Goal: Task Accomplishment & Management: Manage account settings

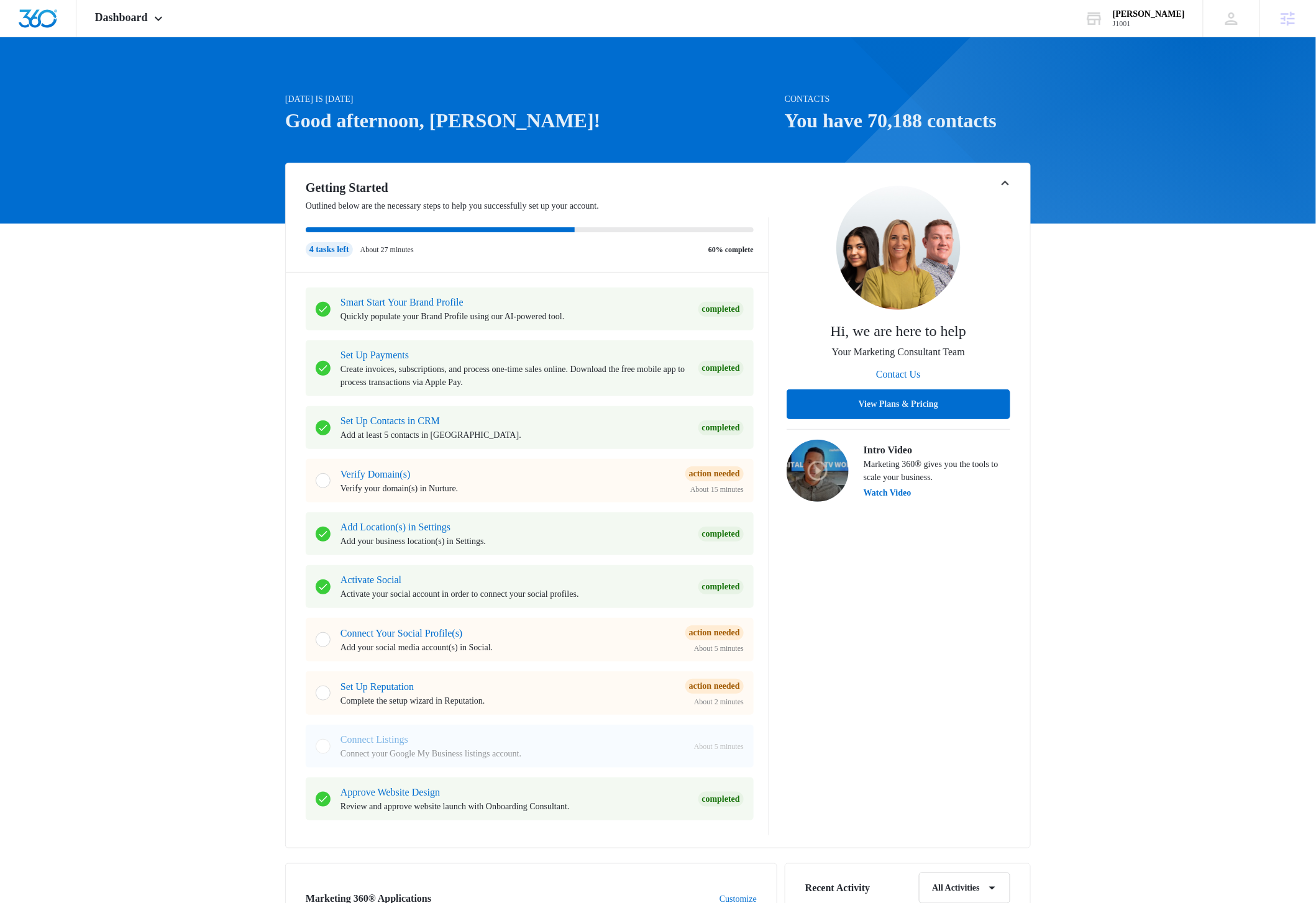
click at [1148, 355] on div "[DATE] is [DATE] Good afternoon, [PERSON_NAME]! Contacts You have 70,188 contac…" at bounding box center [658, 751] width 1316 height 1398
drag, startPoint x: 158, startPoint y: 20, endPoint x: 163, endPoint y: 32, distance: 13.0
click at [158, 20] on icon at bounding box center [158, 18] width 15 height 15
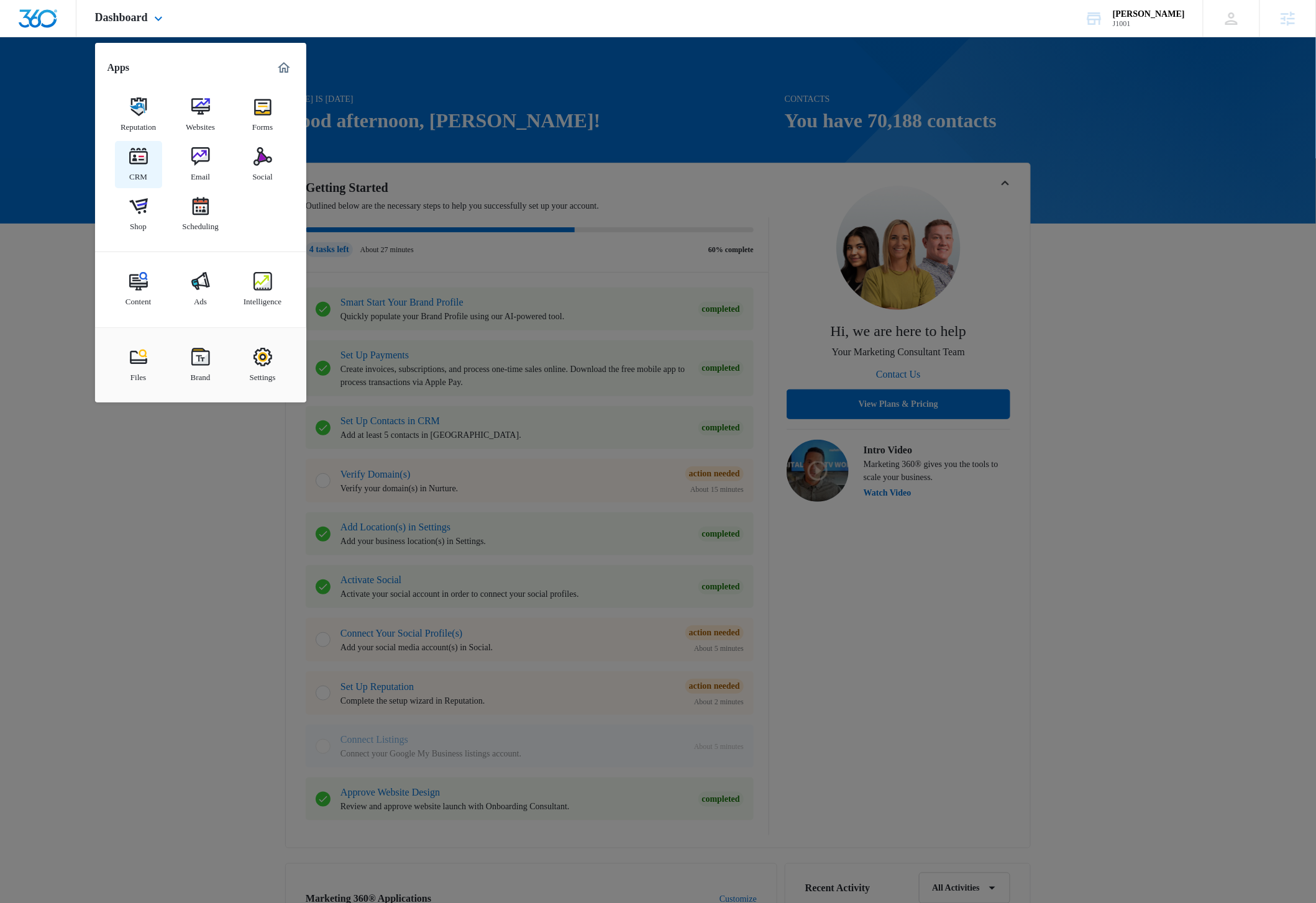
click at [141, 164] on img at bounding box center [139, 156] width 19 height 19
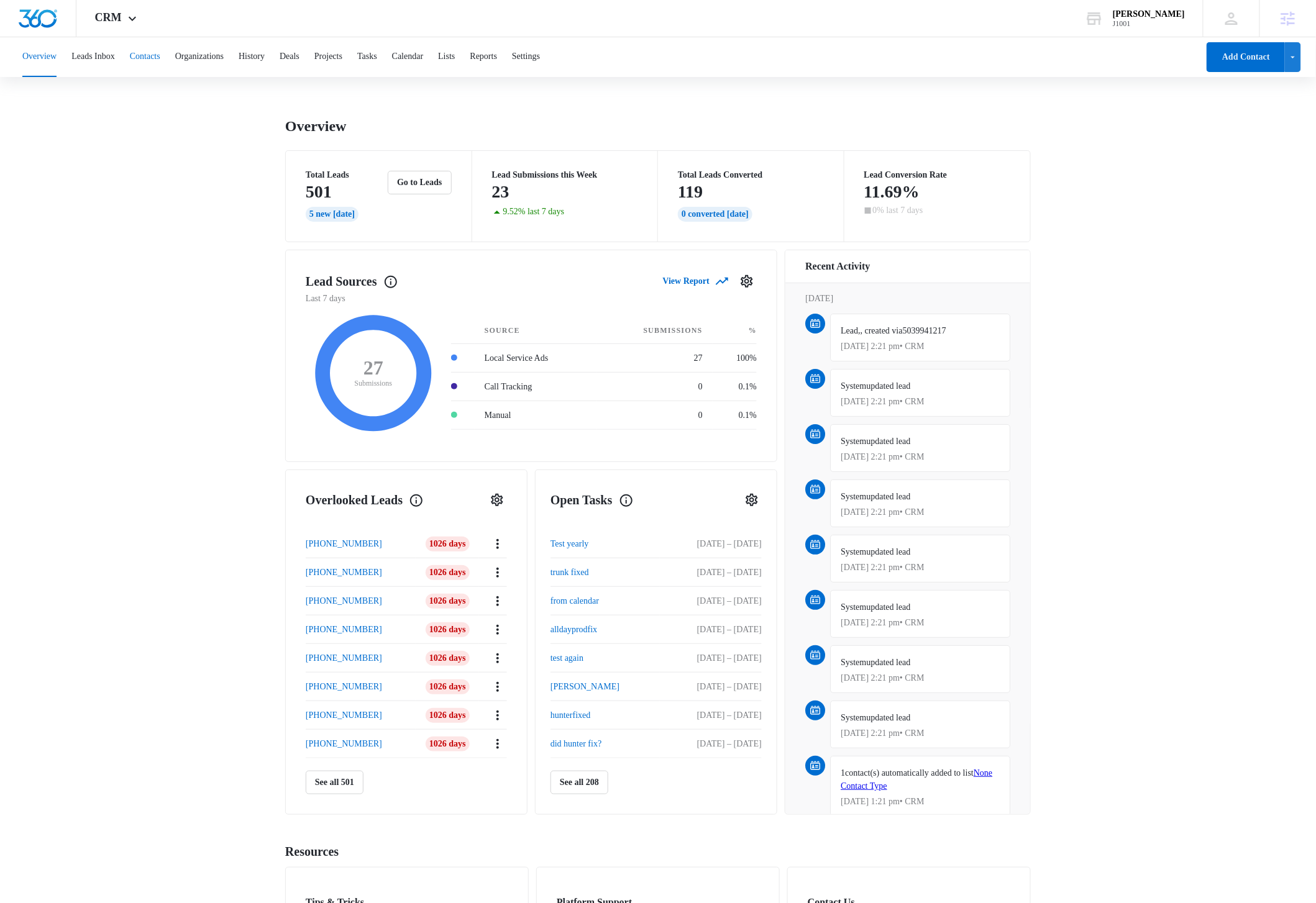
click at [160, 57] on button "Contacts" at bounding box center [146, 57] width 31 height 40
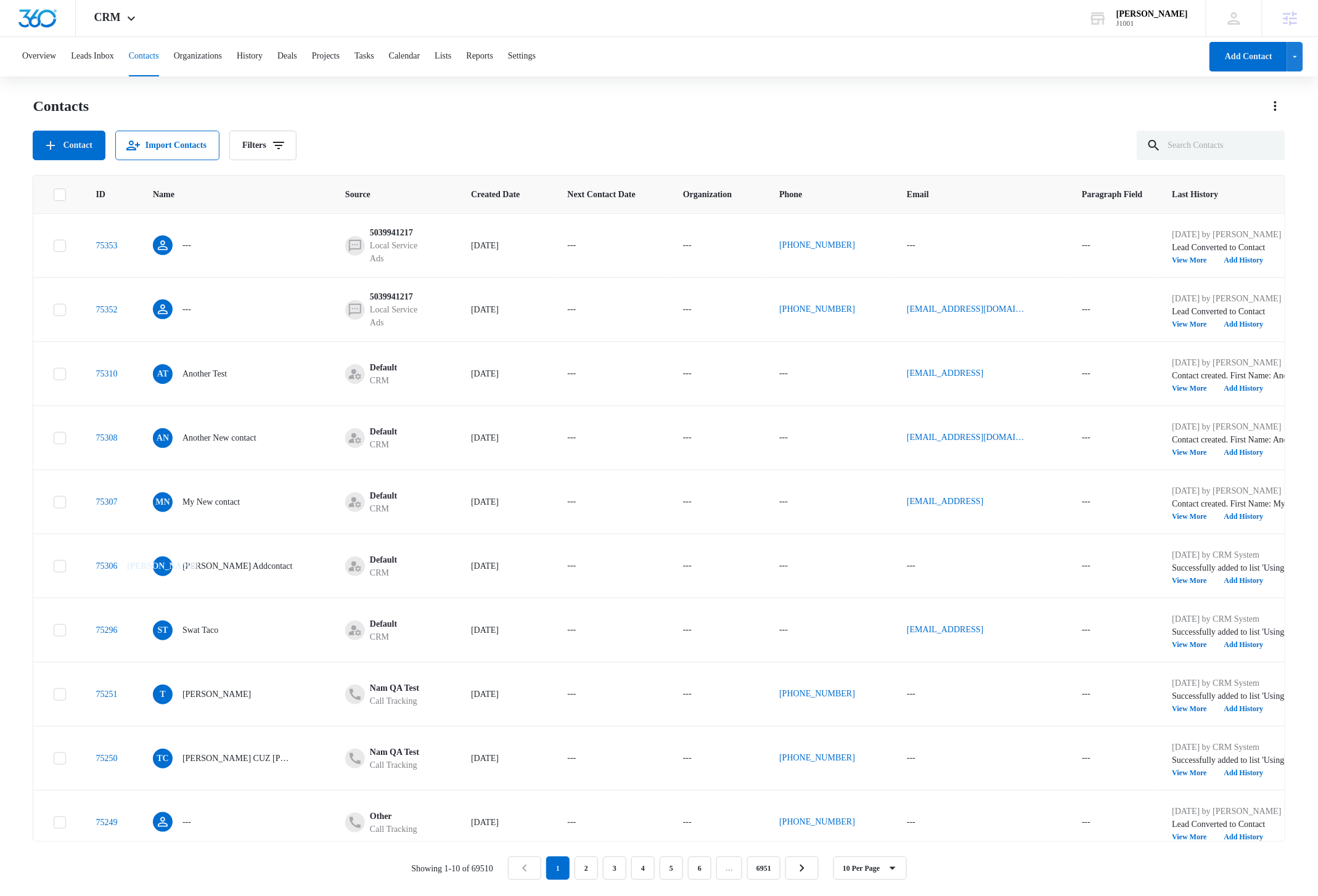
click at [879, 120] on div "Contacts Contact Import Contacts Filters" at bounding box center [659, 128] width 1252 height 64
click at [1276, 107] on icon "Actions" at bounding box center [1275, 105] width 15 height 15
click at [1227, 175] on div "Export All Contacts" at bounding box center [1219, 178] width 69 height 8
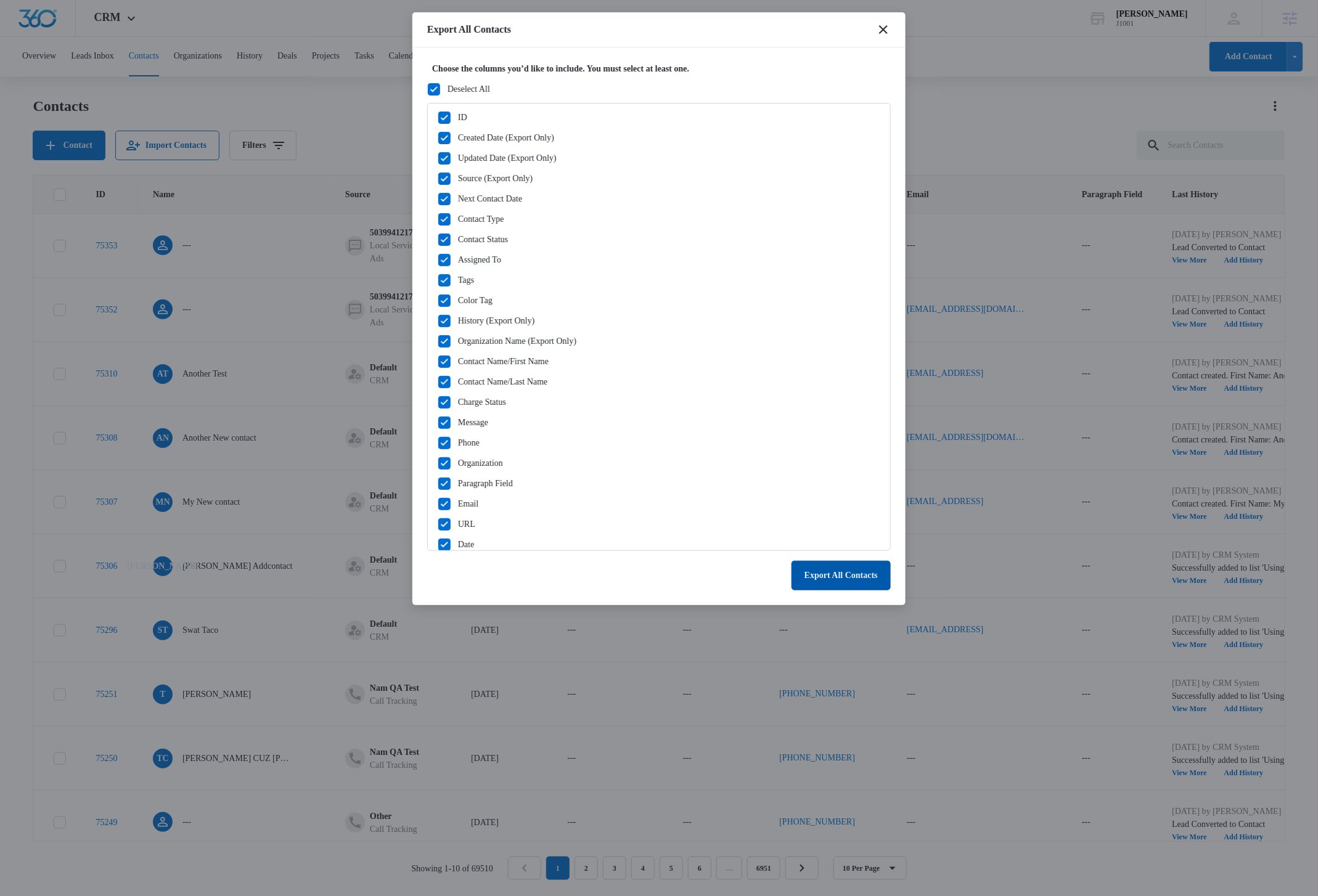
click at [837, 577] on button "Export All Contacts" at bounding box center [840, 575] width 99 height 30
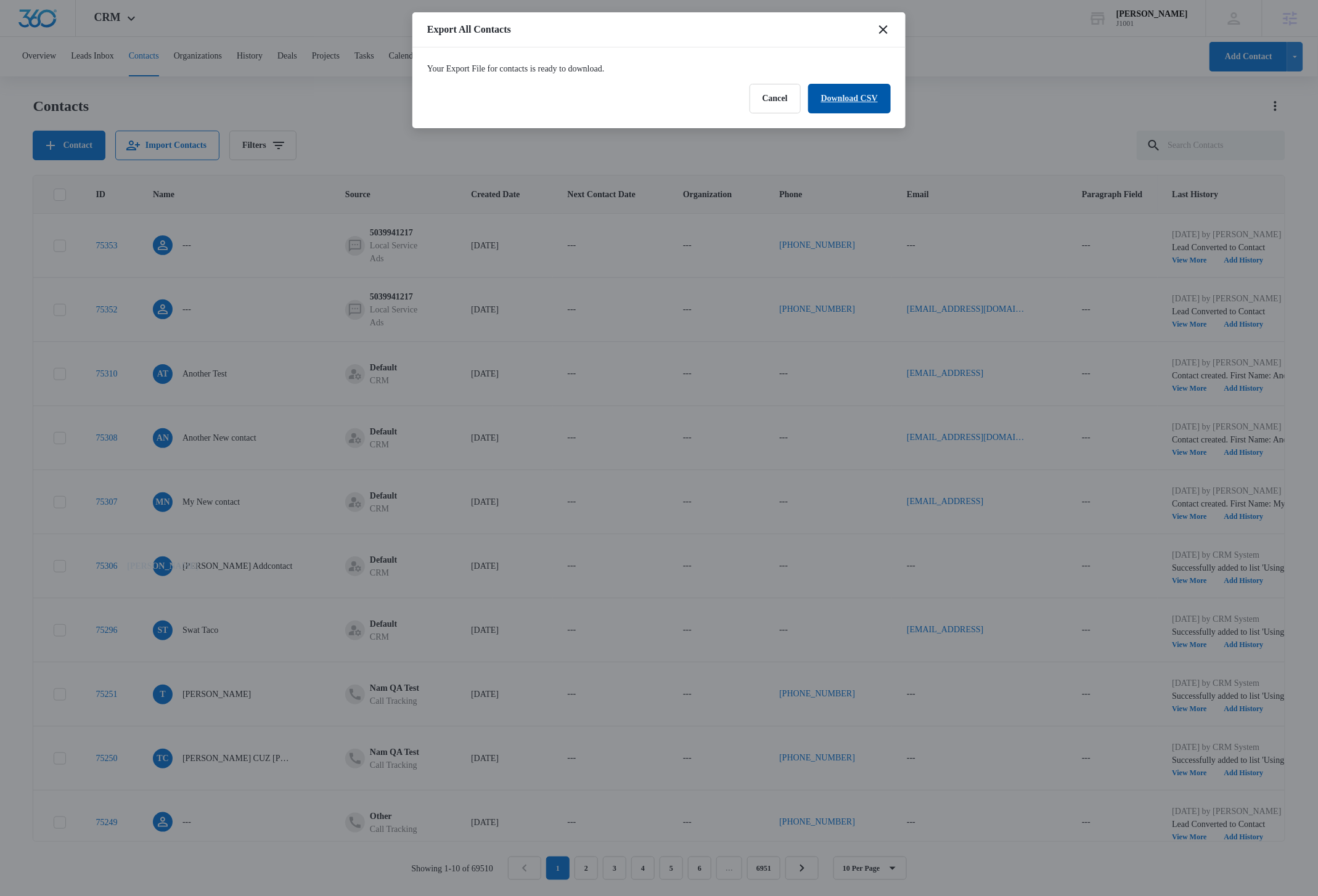
click at [835, 103] on link "Download CSV" at bounding box center [849, 99] width 83 height 30
click at [668, 31] on div "Export All Contacts" at bounding box center [659, 30] width 493 height 35
click at [670, 31] on div "Export All Contacts" at bounding box center [659, 30] width 493 height 35
click at [876, 95] on button "Finish" at bounding box center [866, 99] width 49 height 30
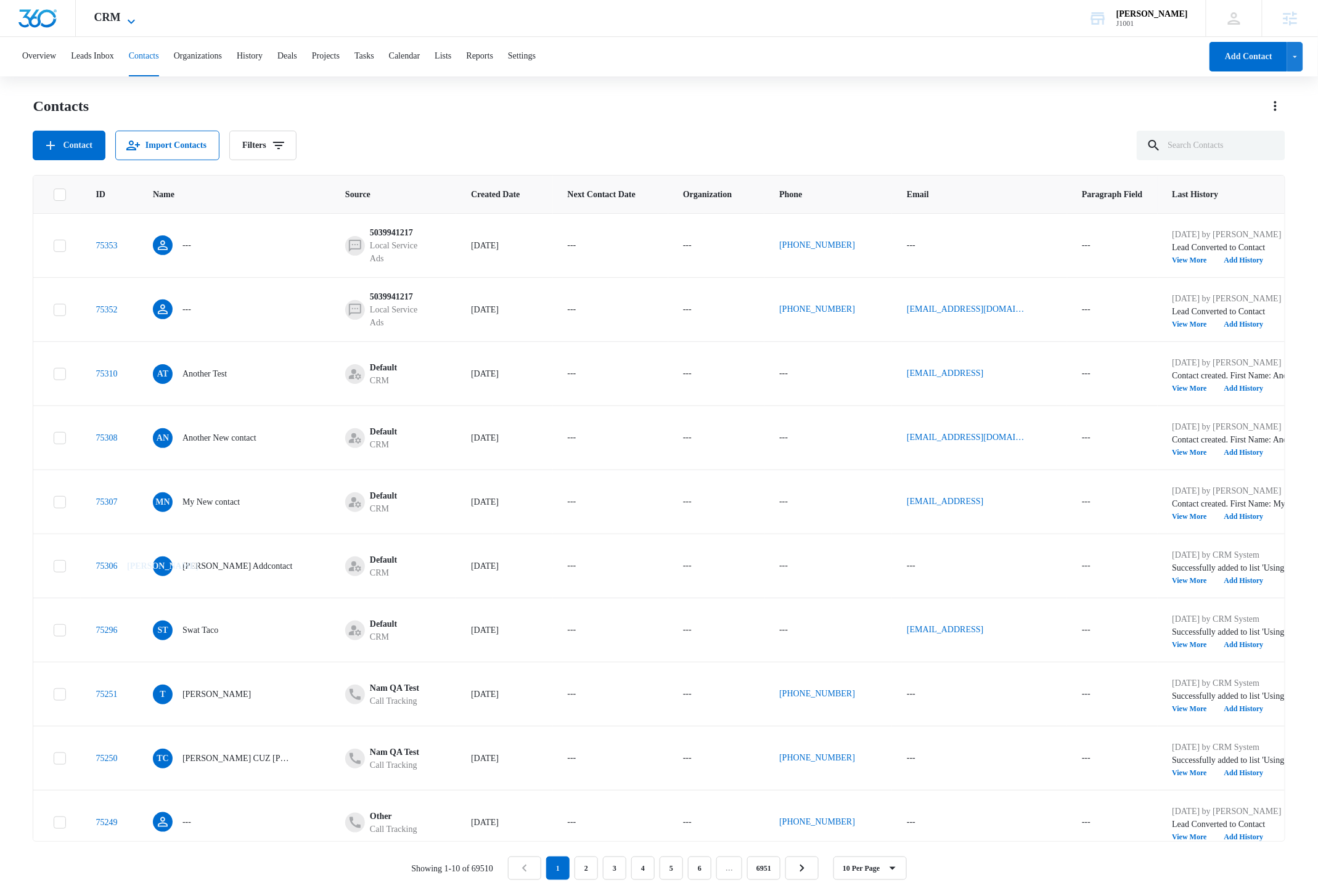
click at [132, 22] on icon at bounding box center [131, 21] width 15 height 15
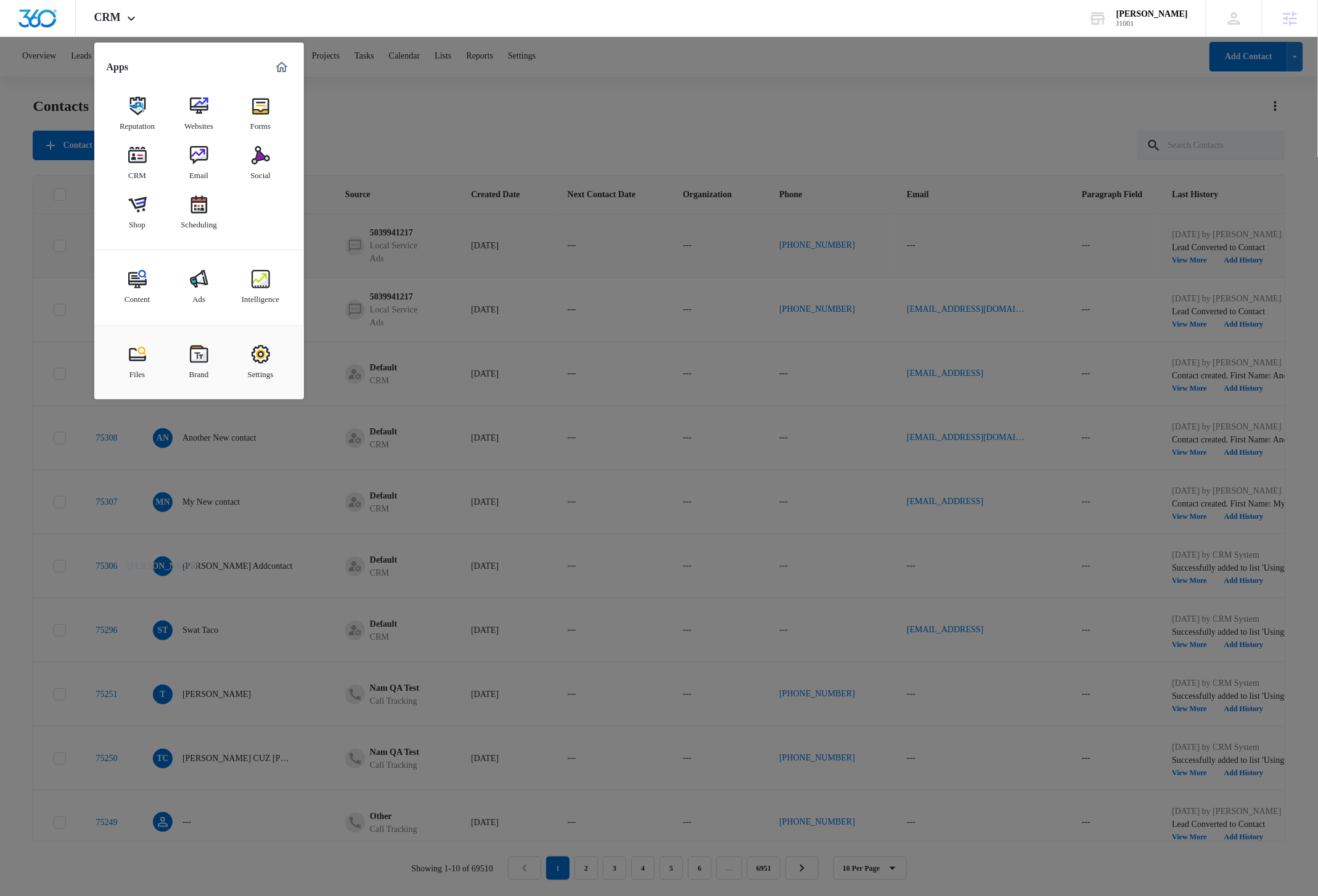
click at [265, 356] on img at bounding box center [260, 354] width 19 height 19
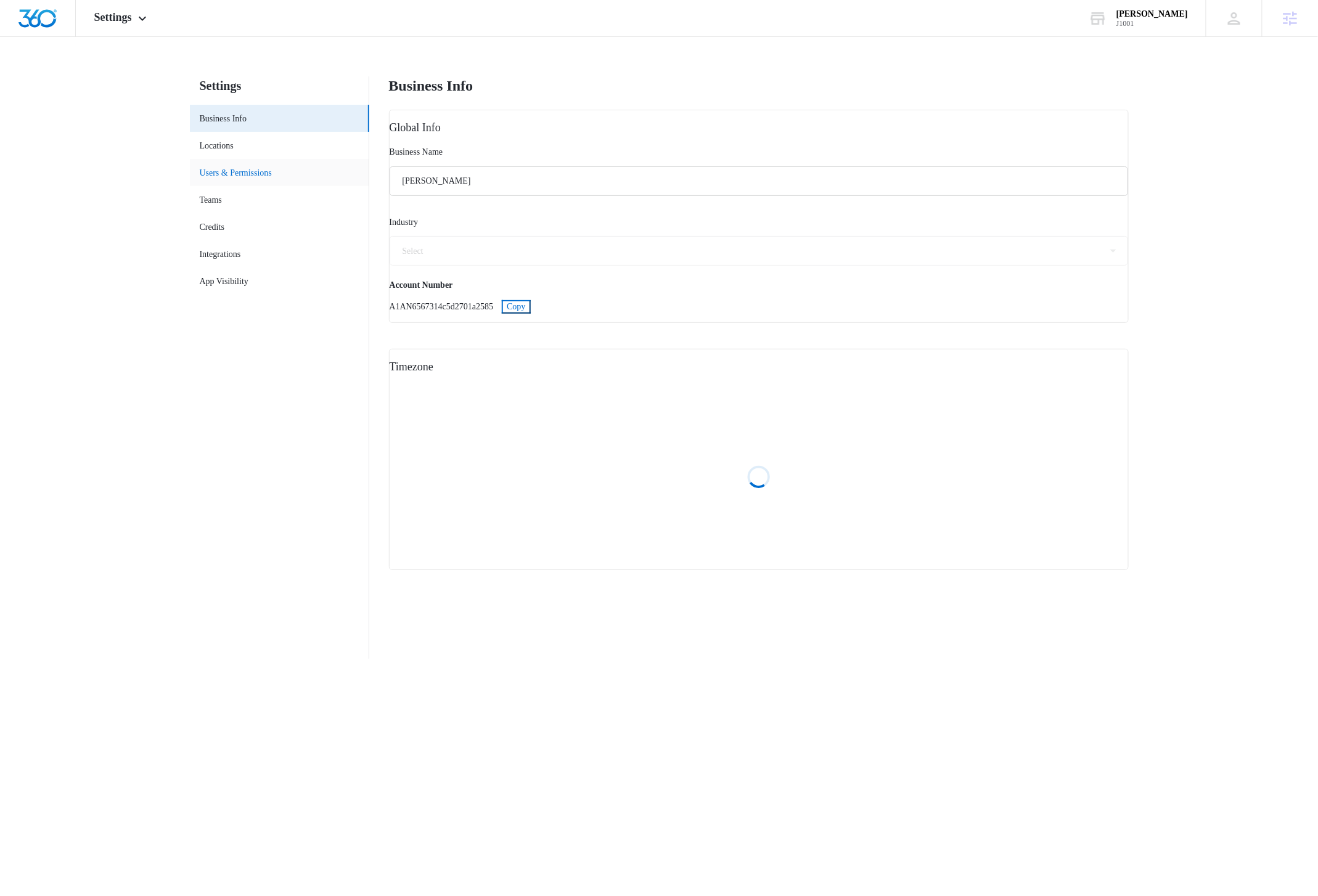
select select "47"
select select "US"
select select "America/[GEOGRAPHIC_DATA]"
drag, startPoint x: 564, startPoint y: 305, endPoint x: 579, endPoint y: 317, distance: 19.2
click at [525, 306] on span "Copy" at bounding box center [516, 306] width 19 height 9
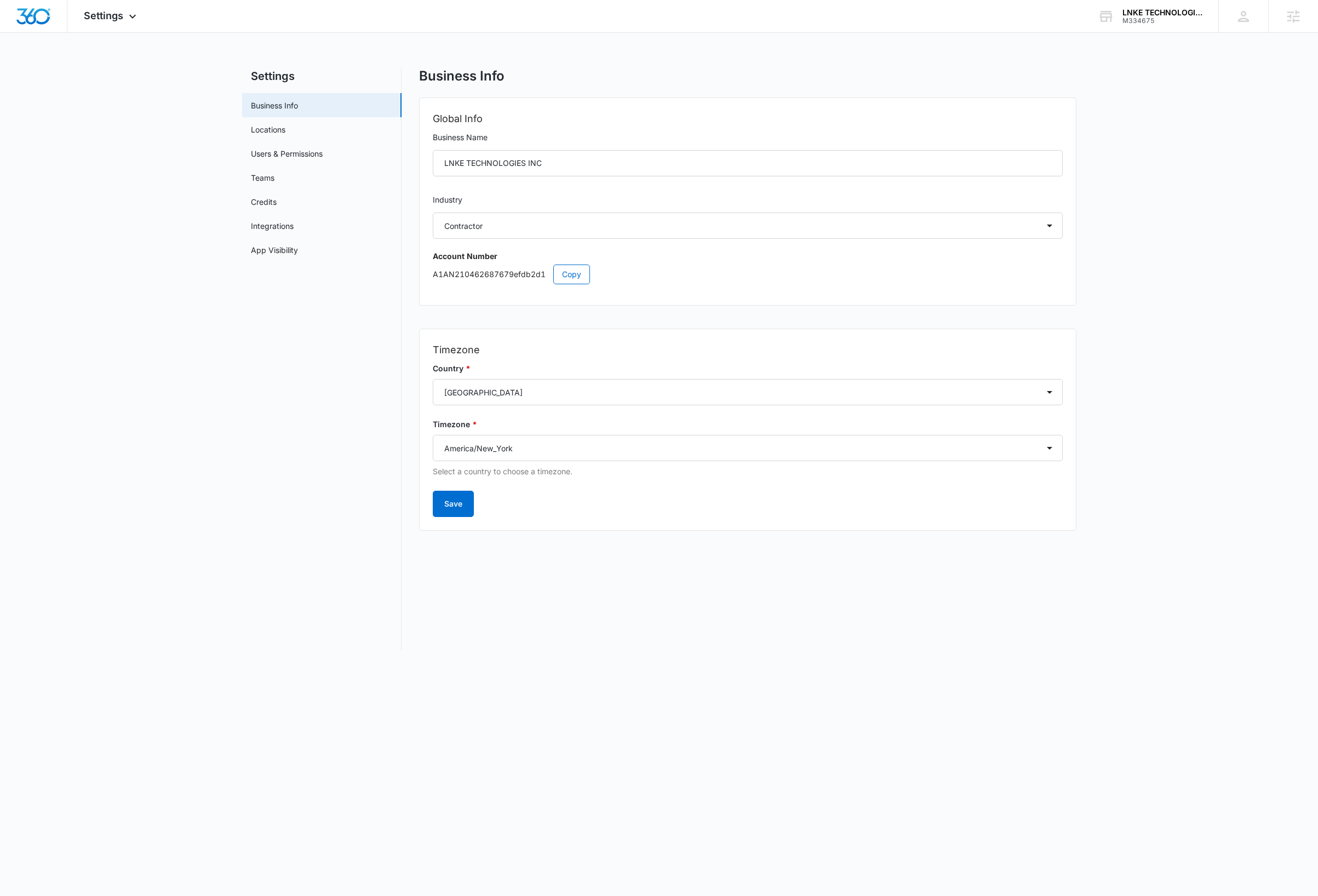
select select "4"
select select "US"
select select "America/New_York"
click at [41, 19] on img "Dashboard" at bounding box center [33, 16] width 35 height 17
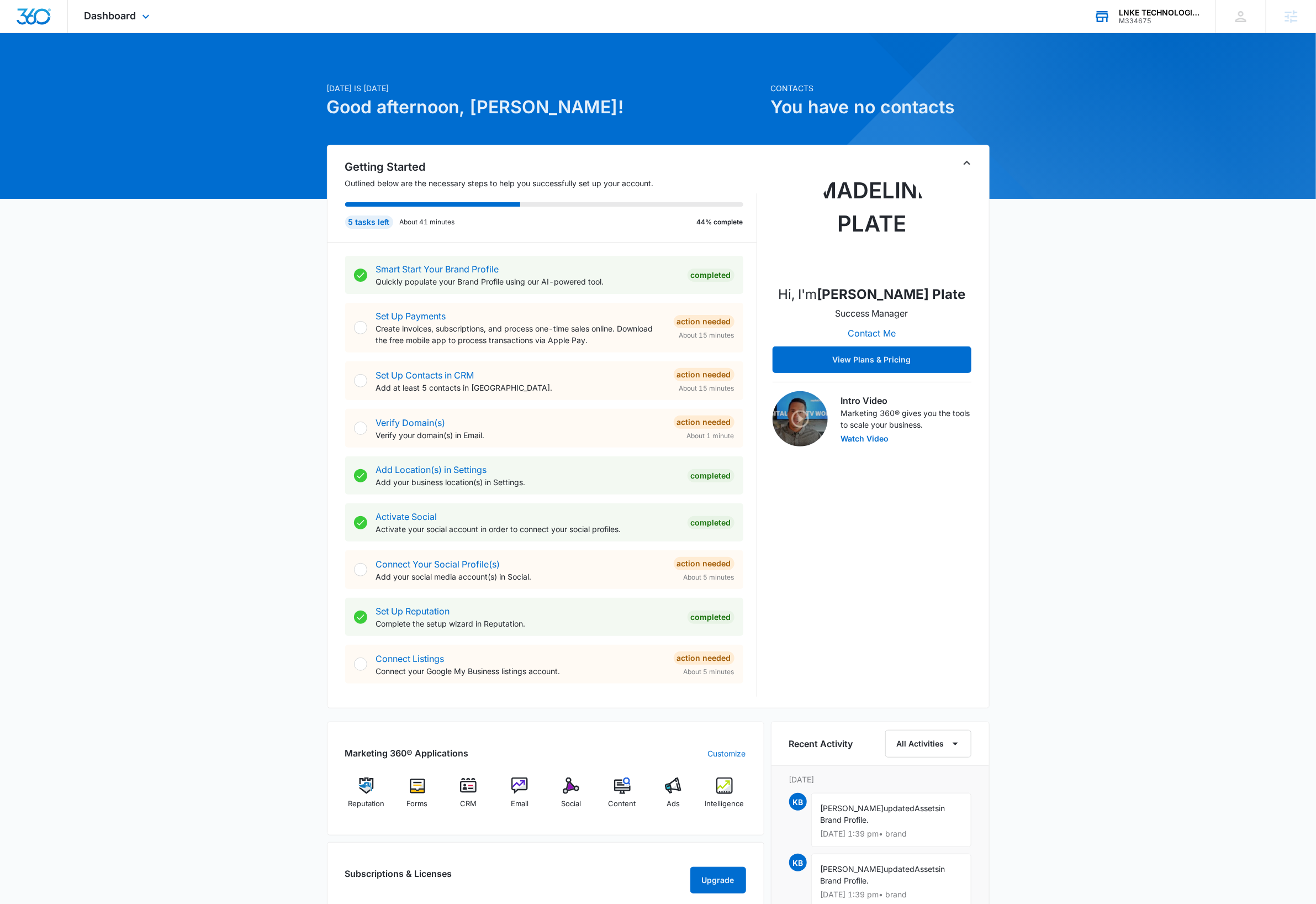
click at [1165, 9] on div "LNKE TECHNOLOGIES INC" at bounding box center [1159, 12] width 81 height 9
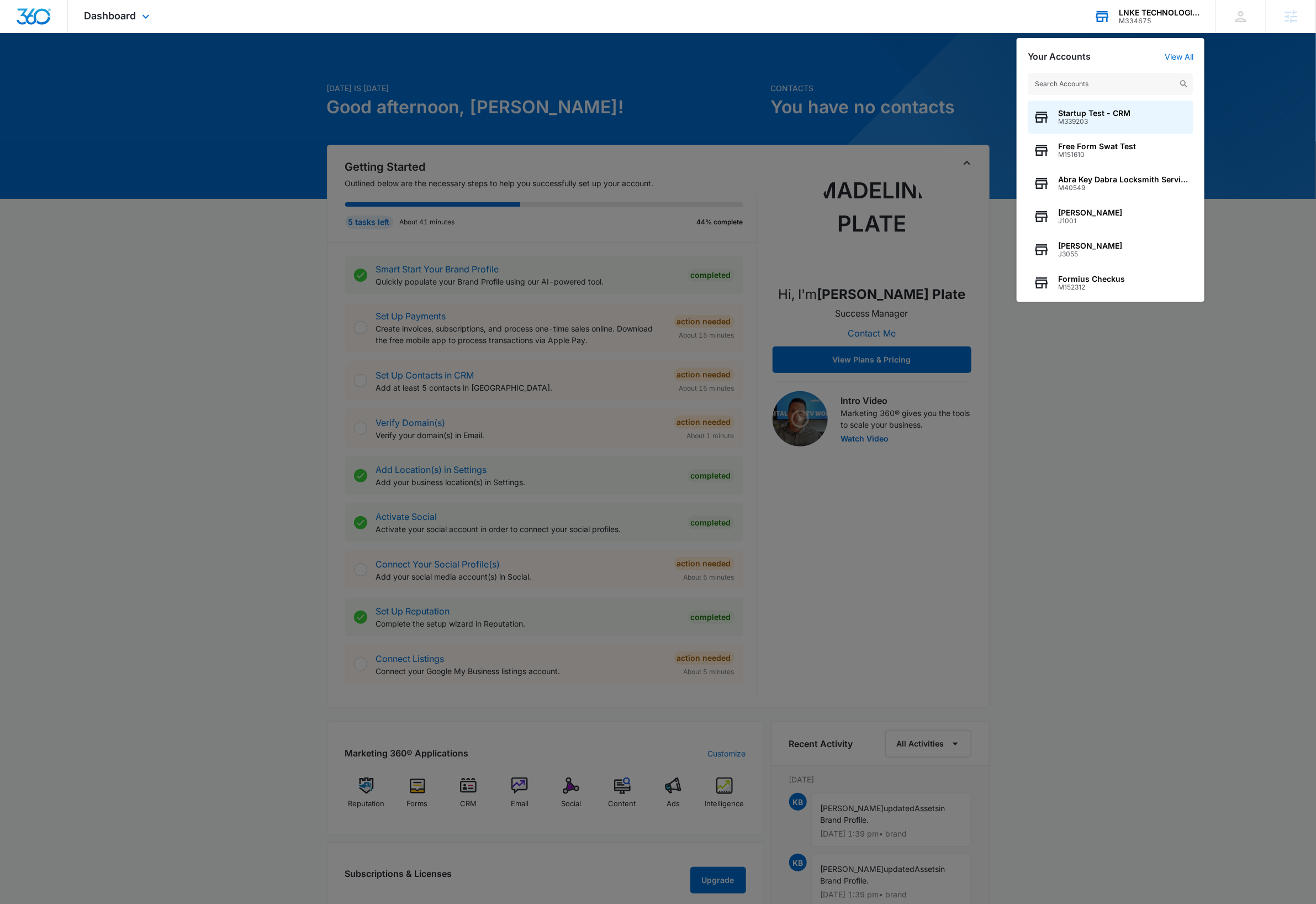
click at [1106, 88] on input "text" at bounding box center [1111, 84] width 165 height 22
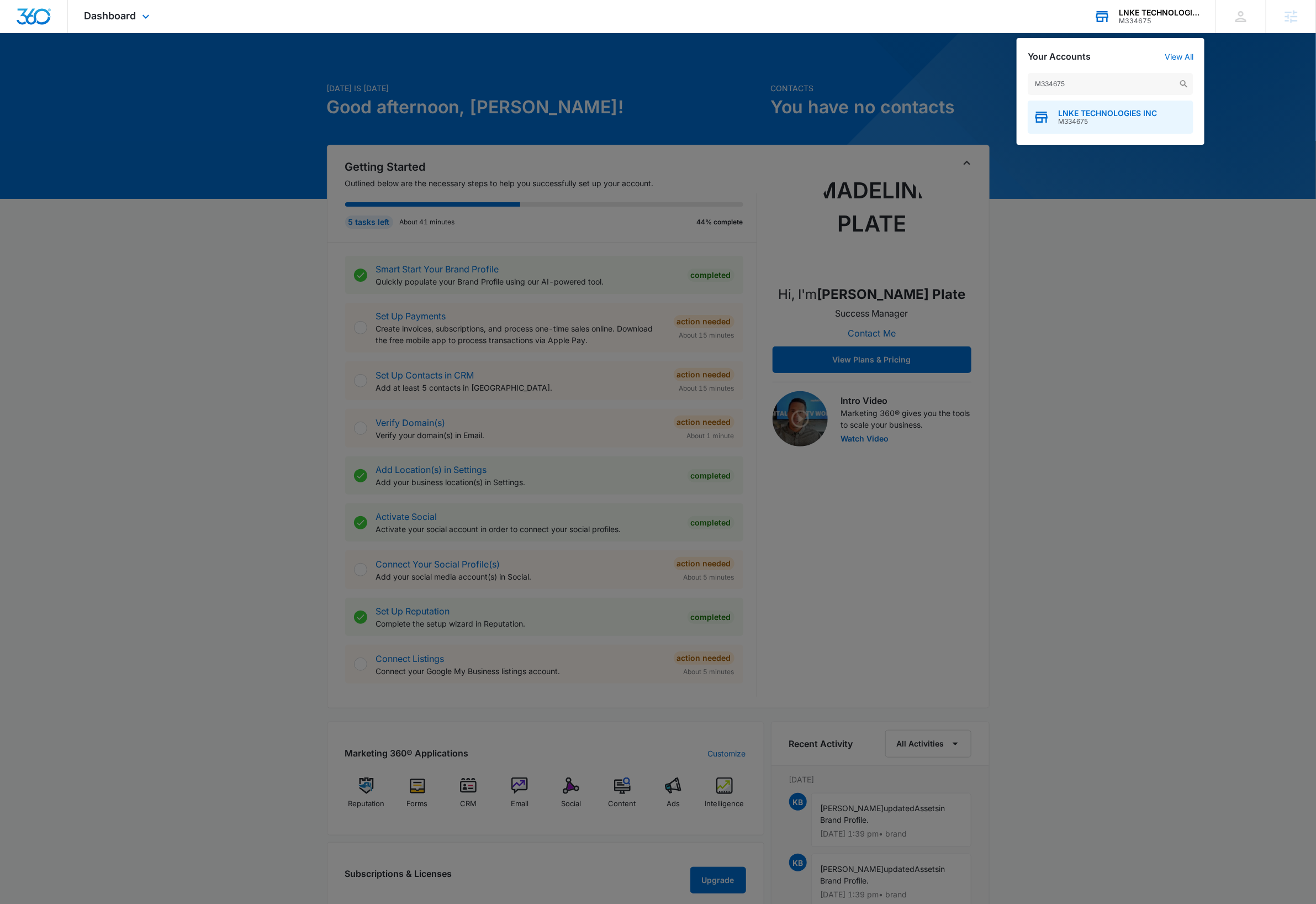
type input "M334675"
click at [1102, 126] on div "LNKE TECHNOLOGIES INC M334675" at bounding box center [1111, 117] width 165 height 33
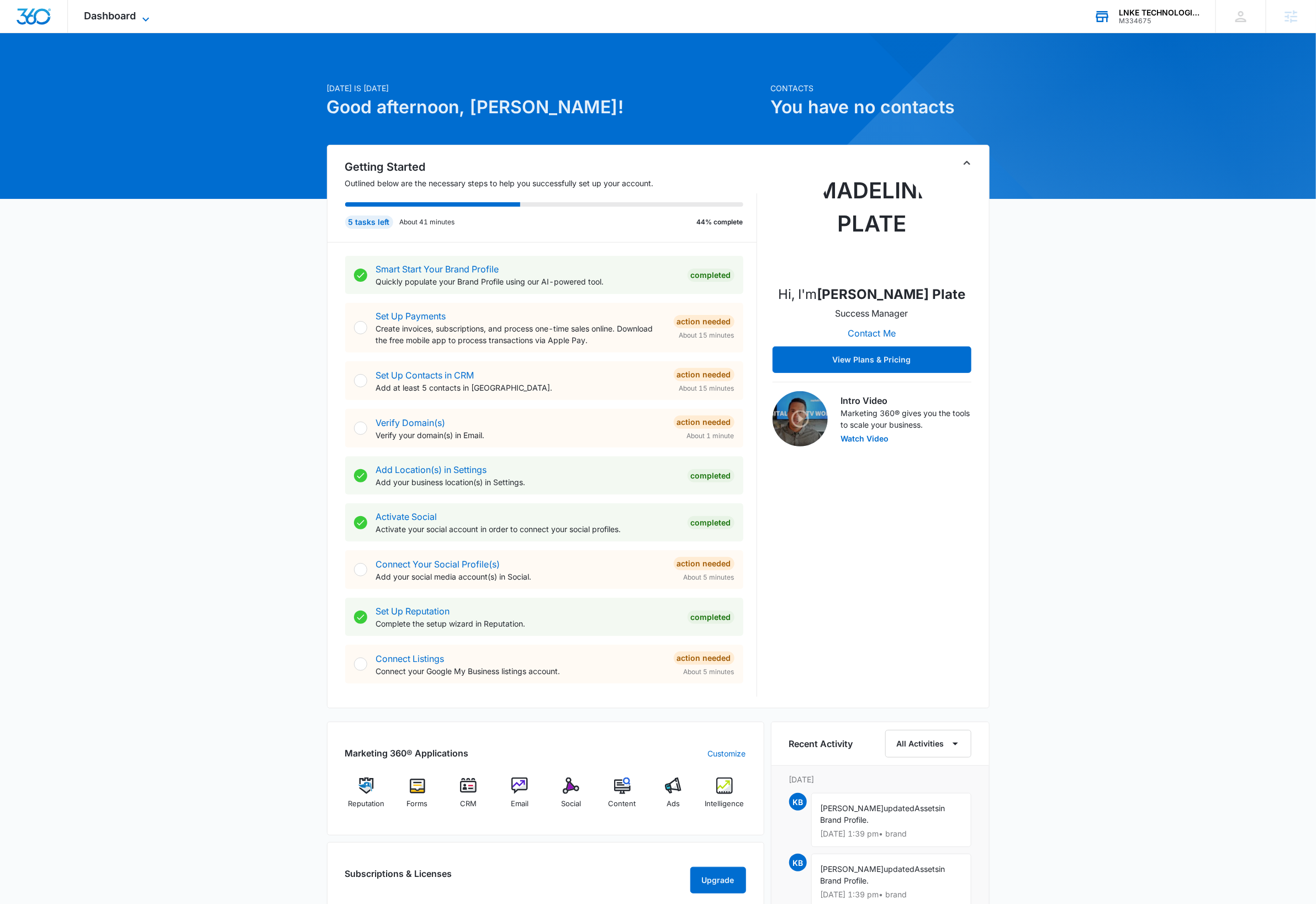
click at [139, 17] on icon at bounding box center [146, 19] width 13 height 13
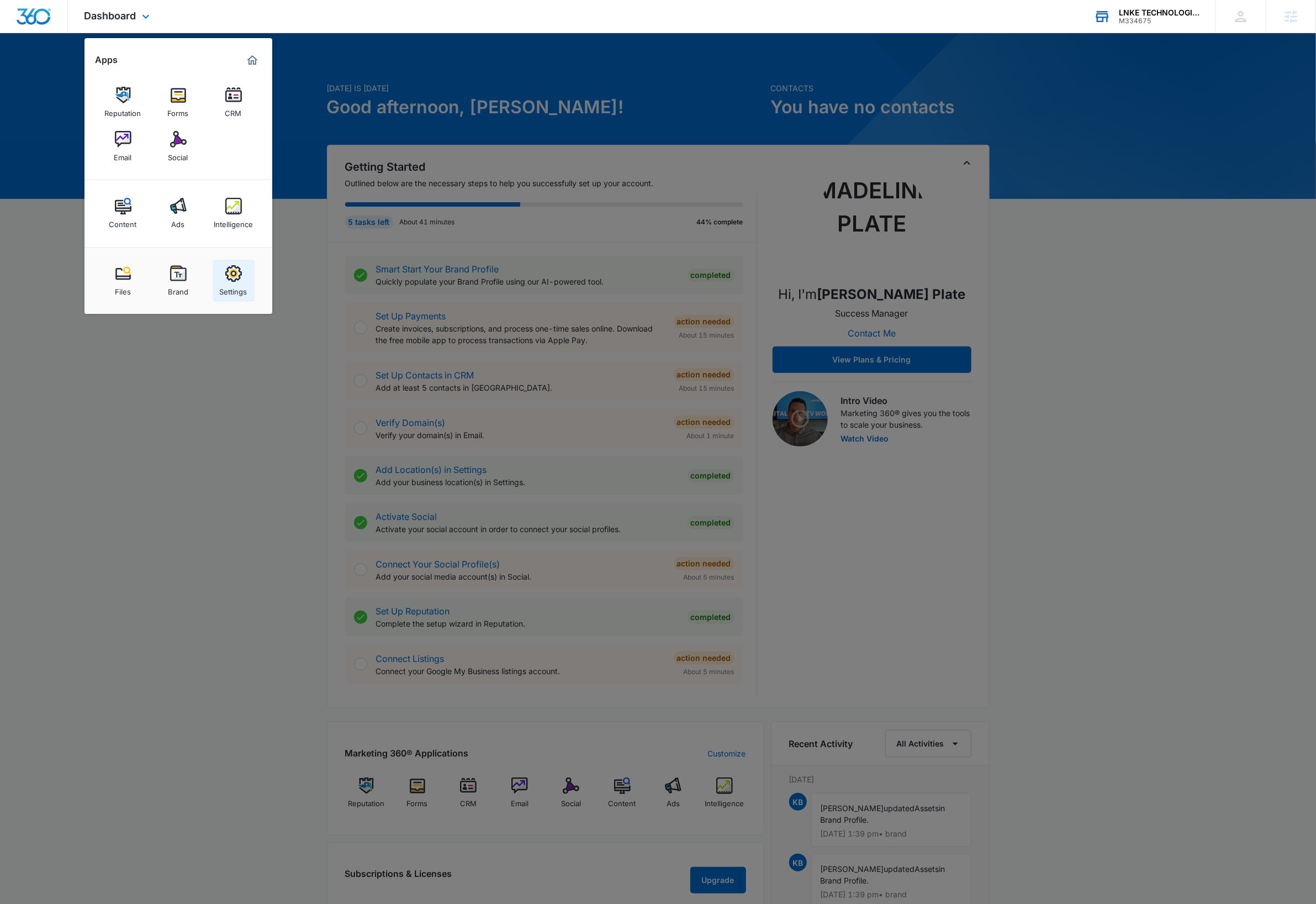
click at [229, 268] on img at bounding box center [233, 273] width 17 height 17
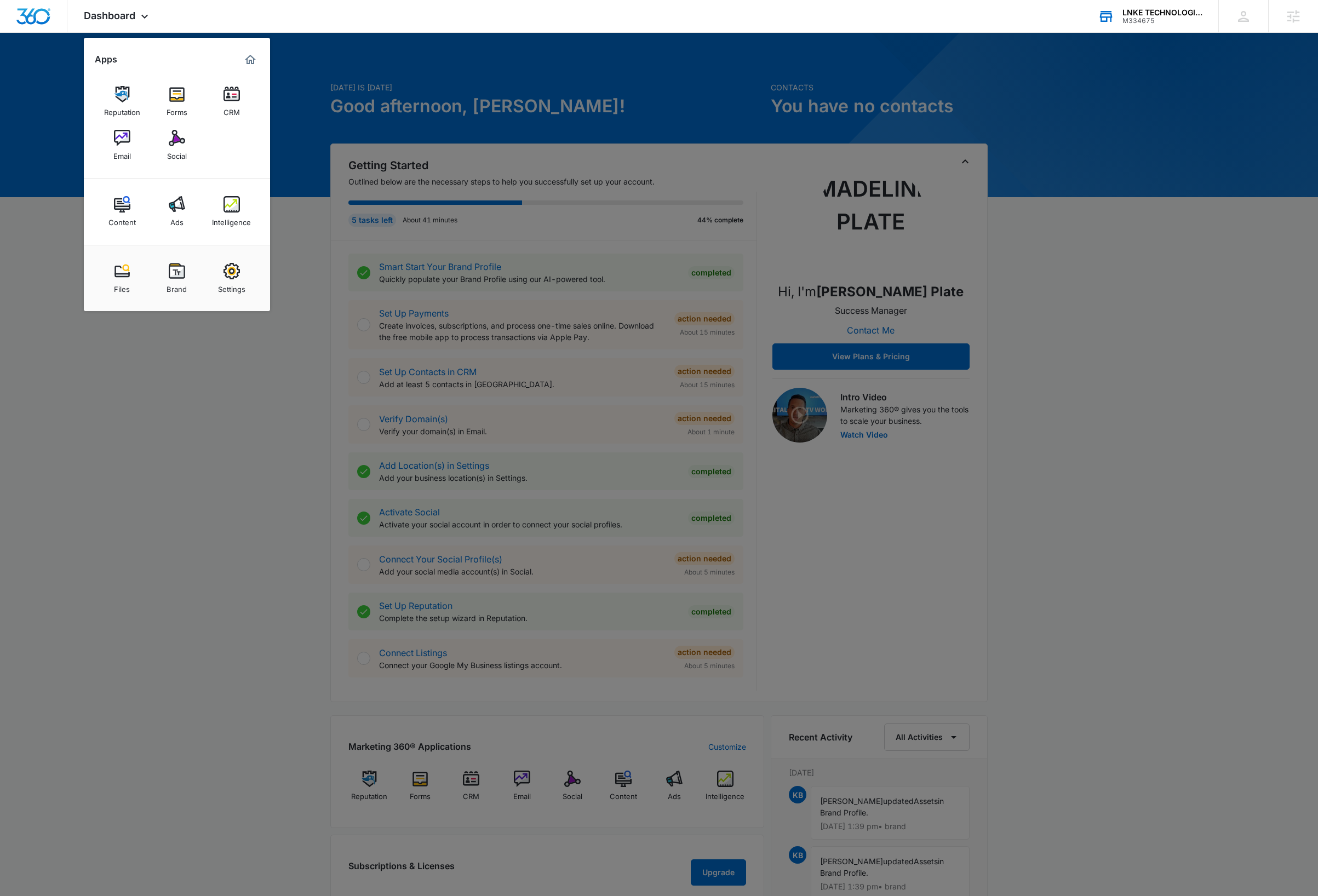
select select "4"
select select "US"
select select "America/New_York"
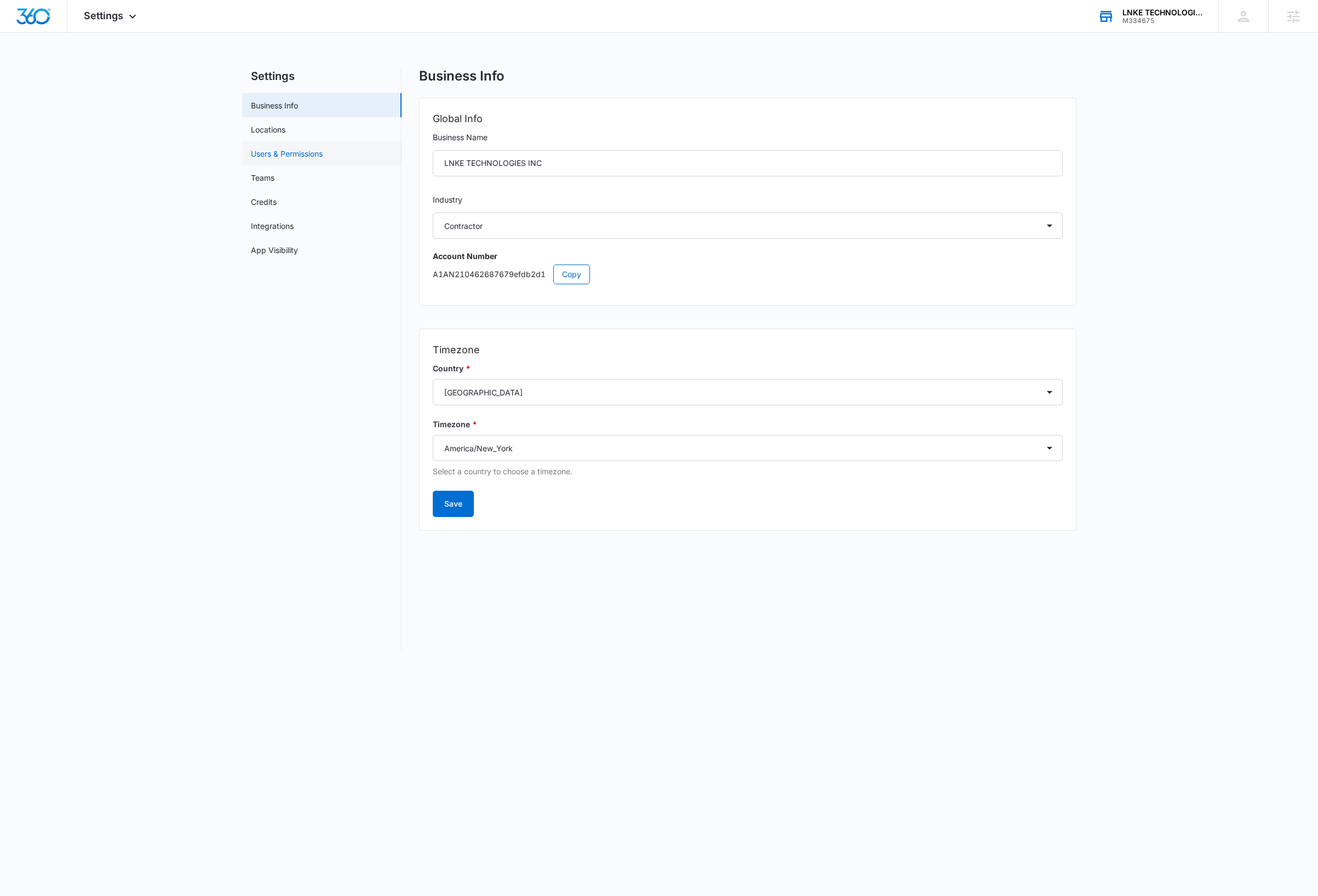
click at [288, 156] on link "Users & Permissions" at bounding box center [287, 154] width 72 height 12
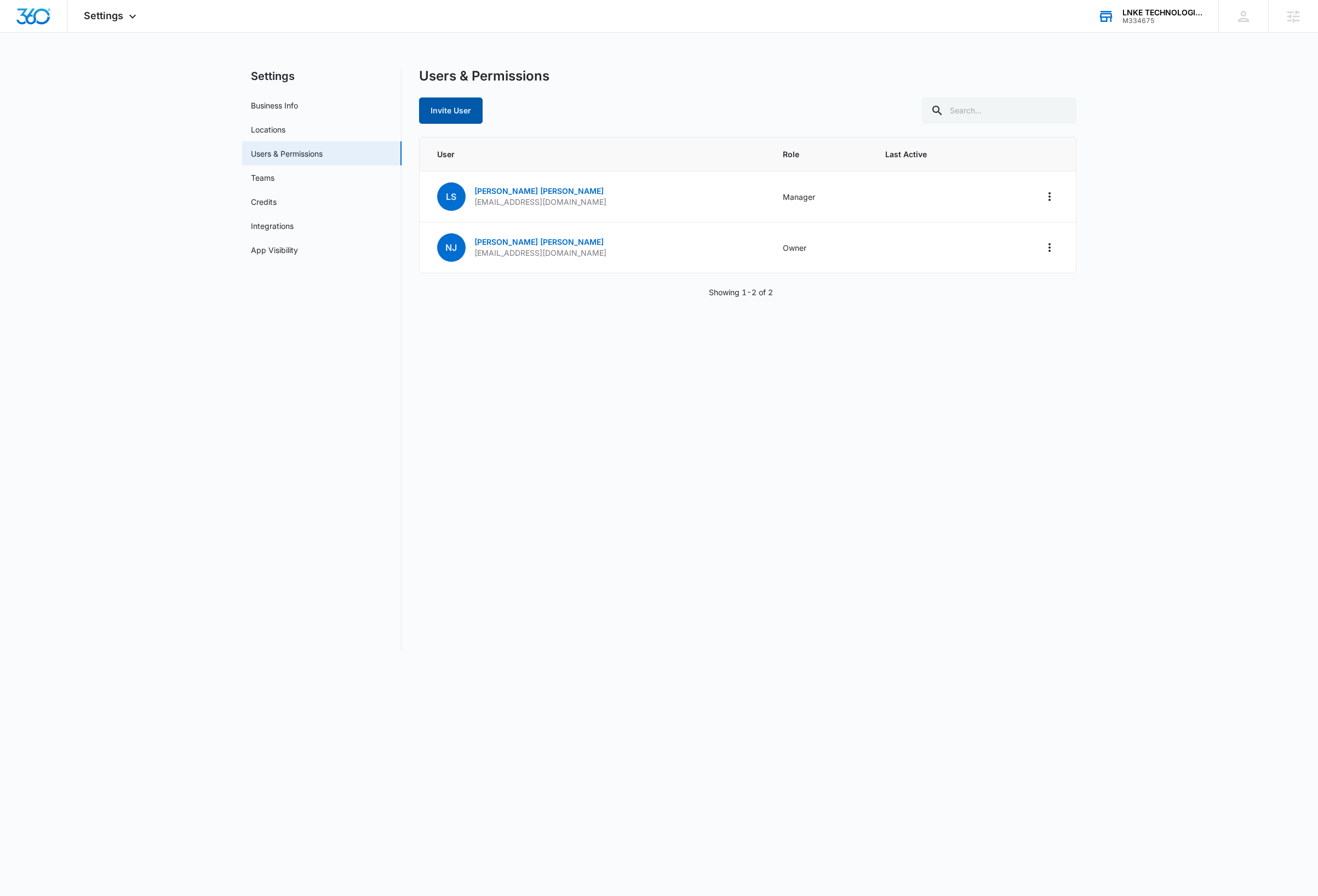
click at [450, 110] on button "Invite User" at bounding box center [450, 110] width 64 height 27
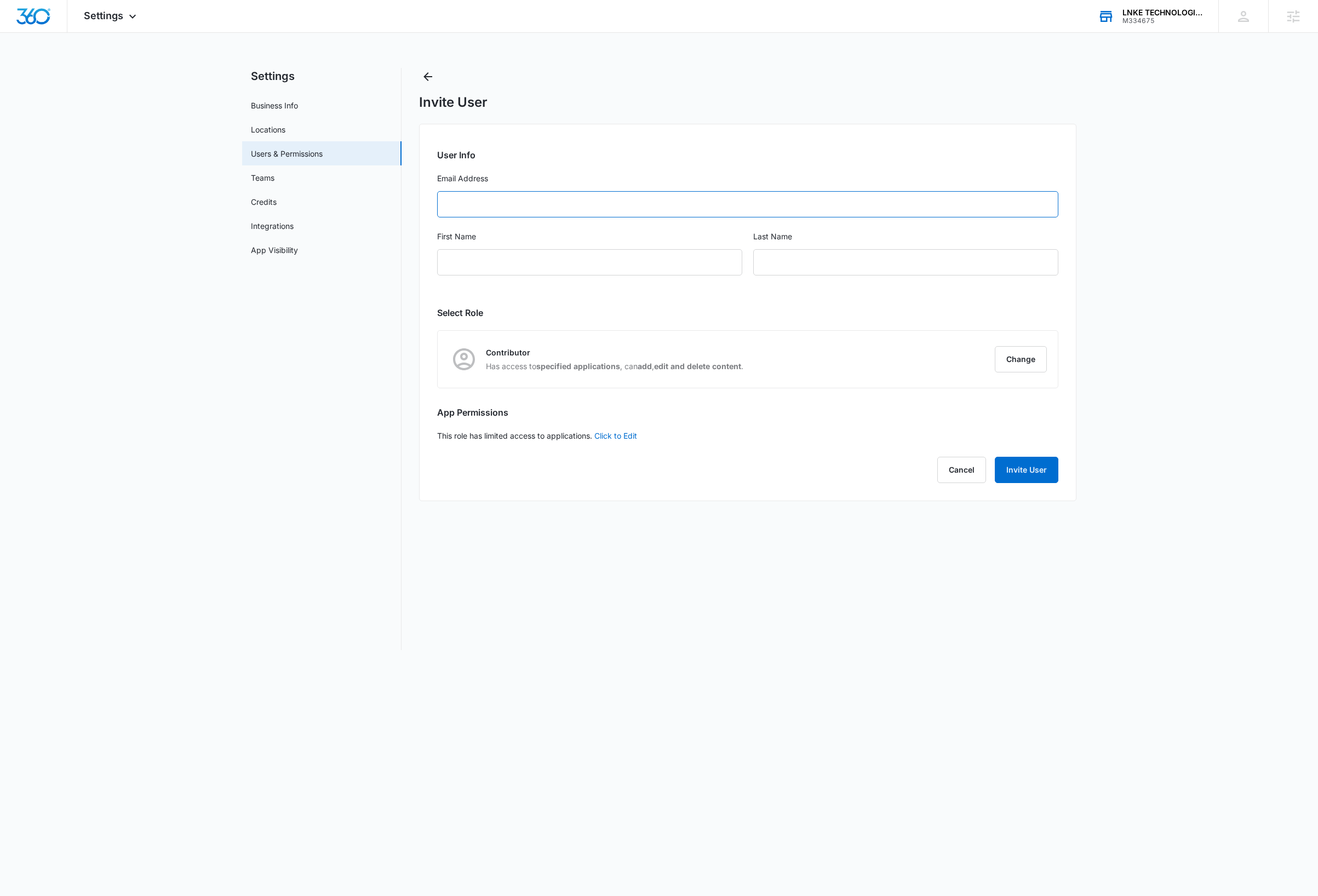
click at [490, 206] on input "Email Address" at bounding box center [748, 204] width 621 height 27
paste input "najones@lnketech.com"
type input "najones@lnketech.com"
click at [518, 265] on input "First Name" at bounding box center [590, 262] width 305 height 27
type input "Nate"
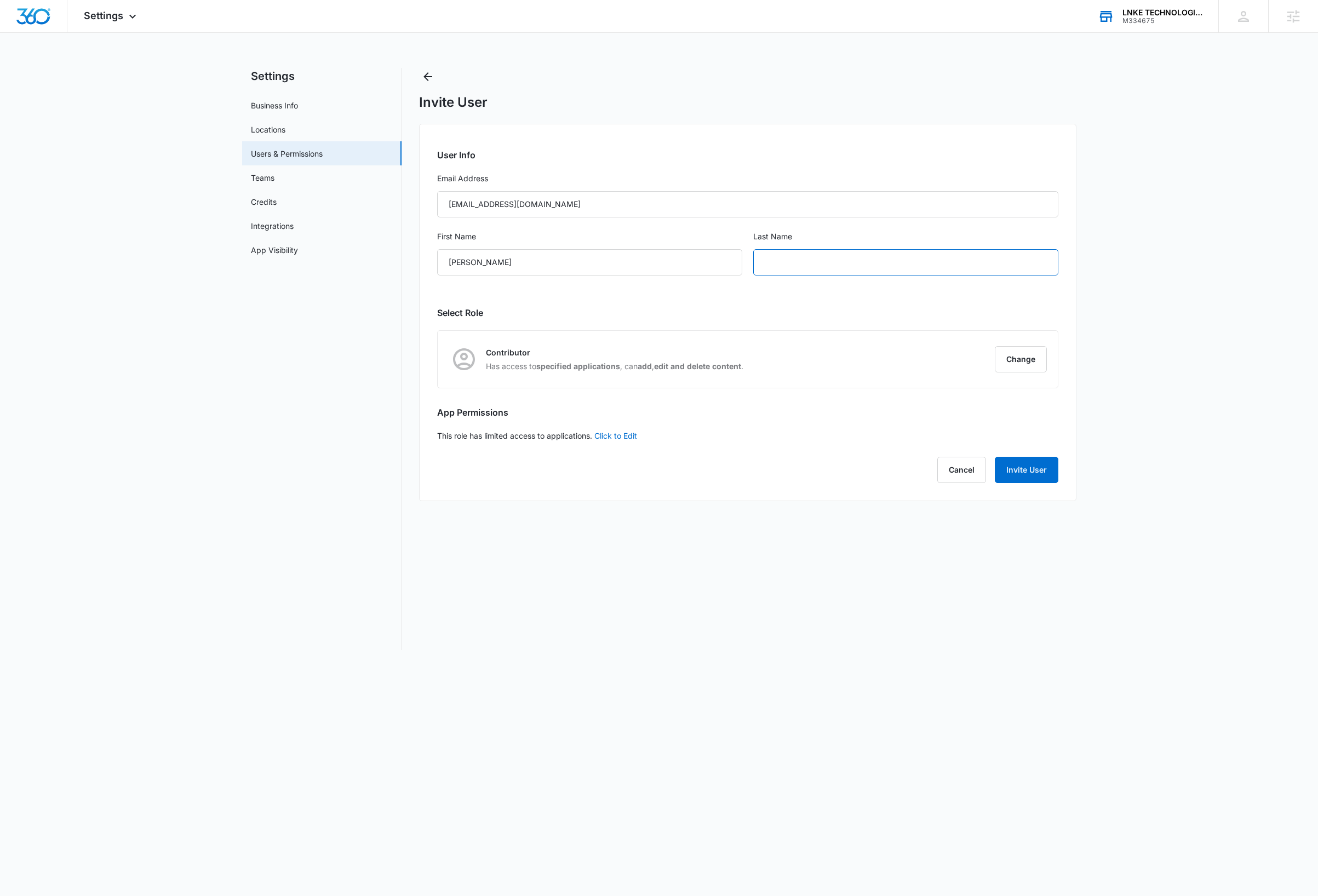
click at [796, 262] on input "text" at bounding box center [905, 262] width 305 height 27
type input "Jones"
click at [1008, 360] on button "Change" at bounding box center [1021, 359] width 52 height 27
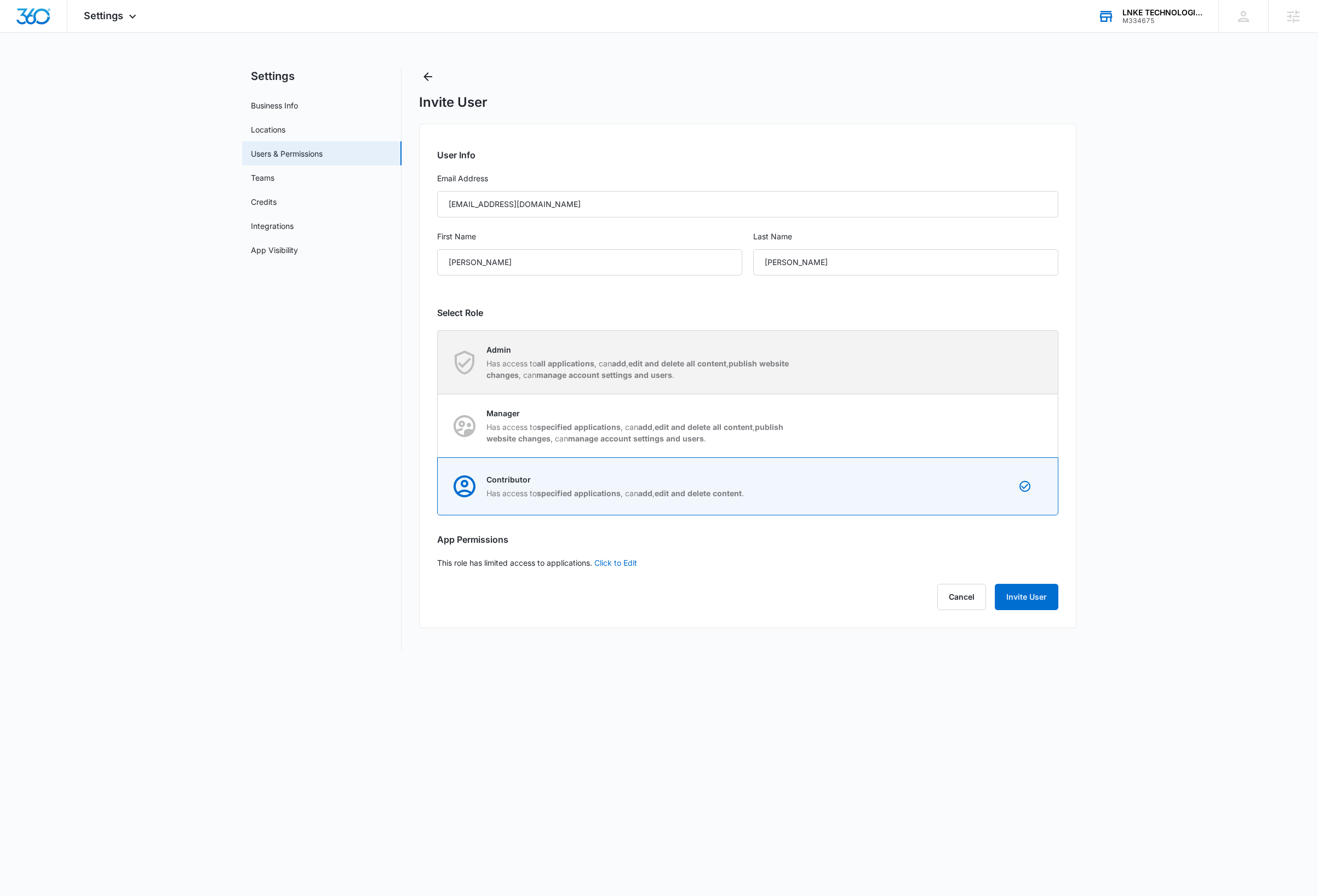
click at [999, 335] on div "Admin Has access to all applications , can add , edit and delete all content , …" at bounding box center [748, 362] width 619 height 63
click at [439, 362] on input "Admin Has access to all applications , can add , edit and delete all content , …" at bounding box center [438, 362] width 1 height 1
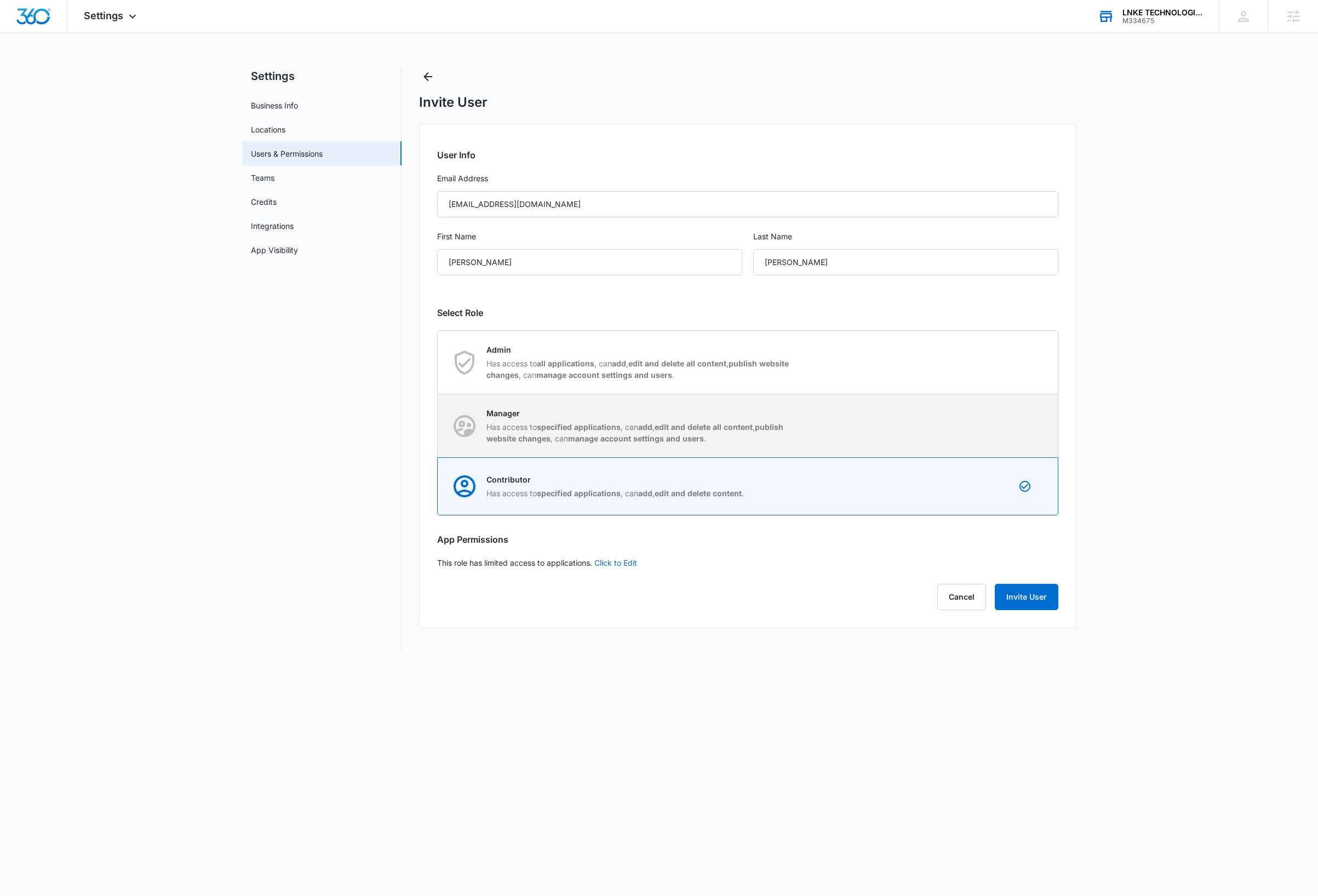
radio input "true"
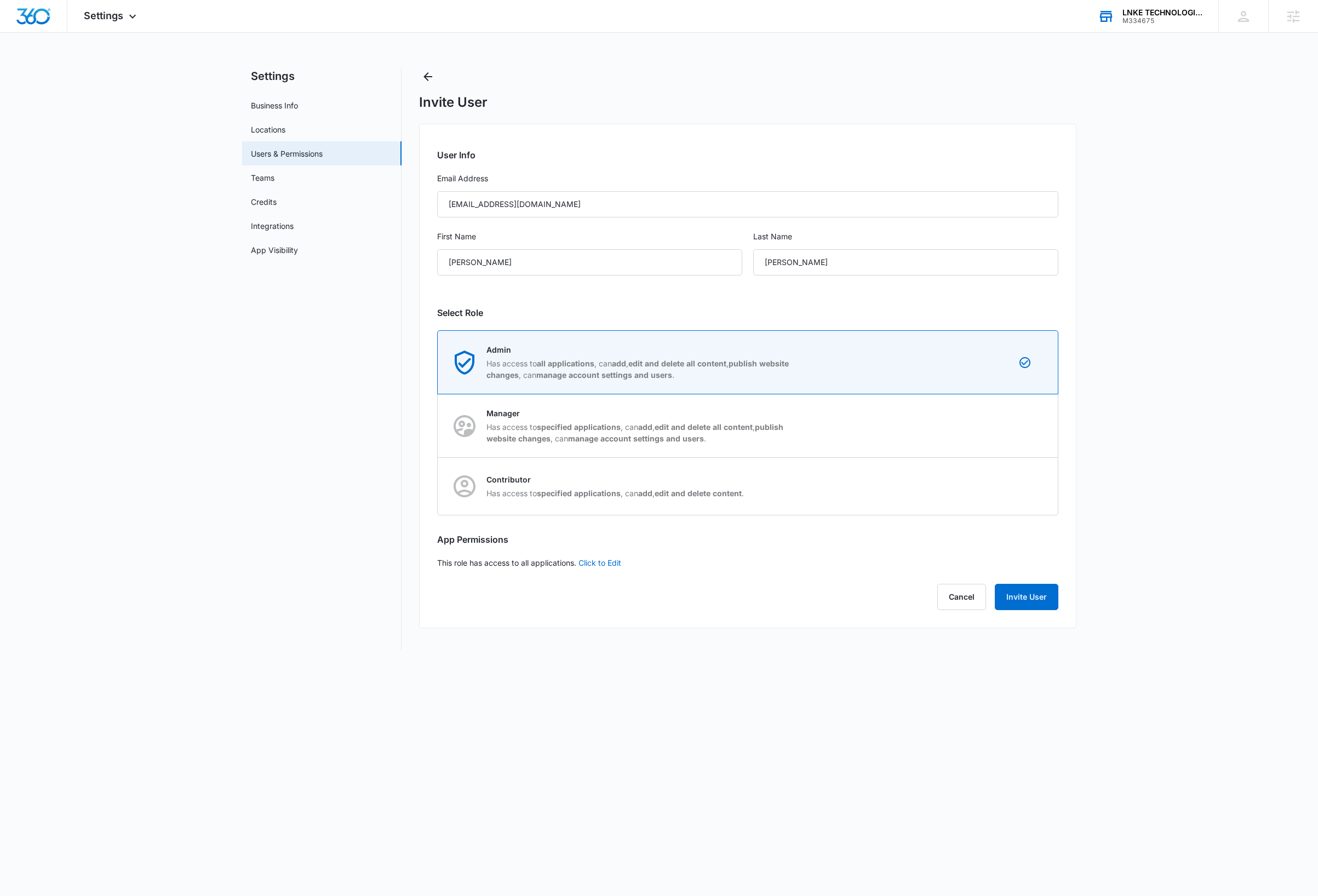
click at [1166, 405] on main "Settings Business Info Locations Users & Permissions Teams Credits Integrations…" at bounding box center [659, 365] width 1318 height 595
click at [1008, 600] on button "Invite User" at bounding box center [1026, 597] width 64 height 27
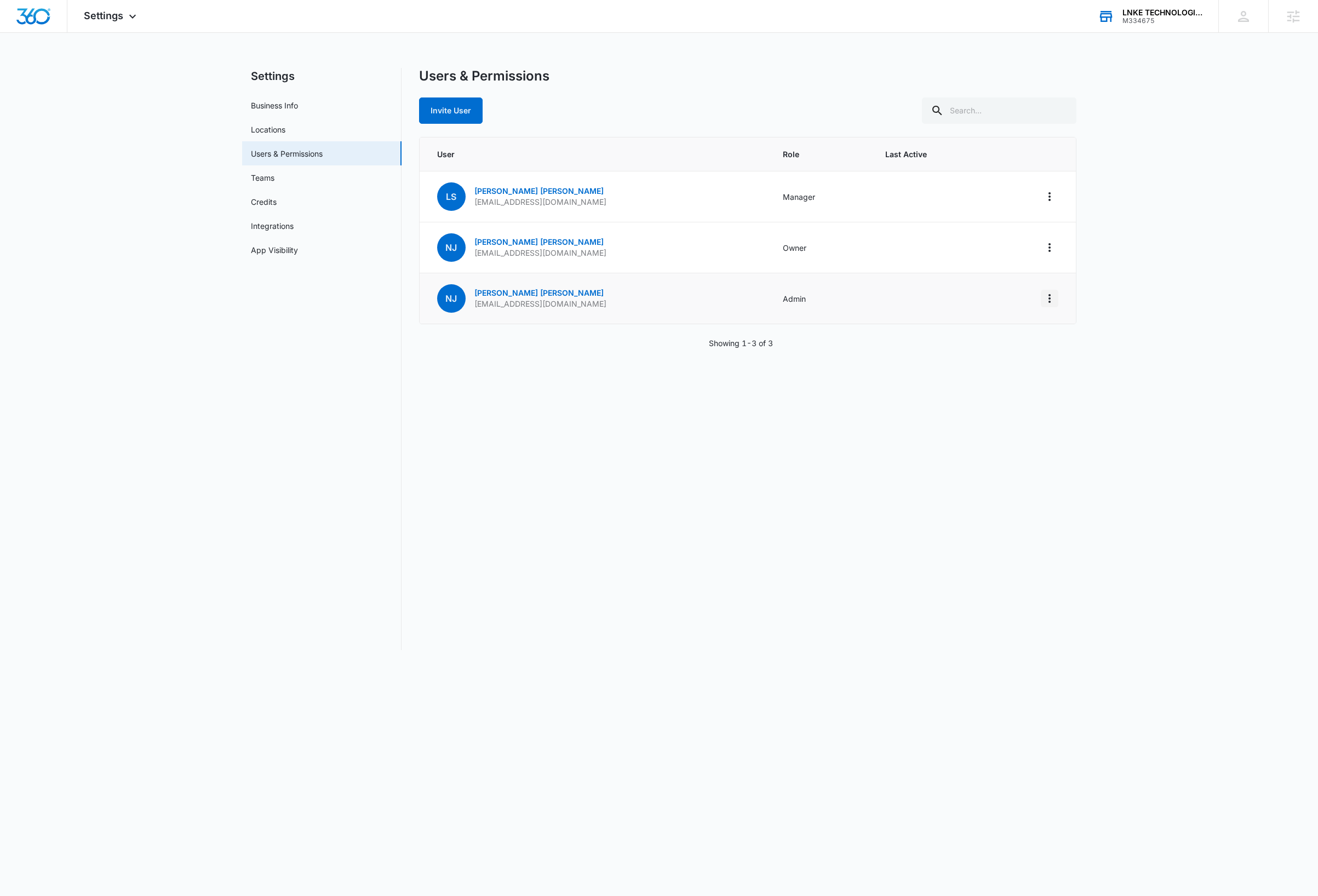
click at [1050, 305] on icon "Actions" at bounding box center [1049, 298] width 13 height 13
click at [1028, 348] on div "Make Owner / Primary User" at bounding box center [981, 346] width 99 height 7
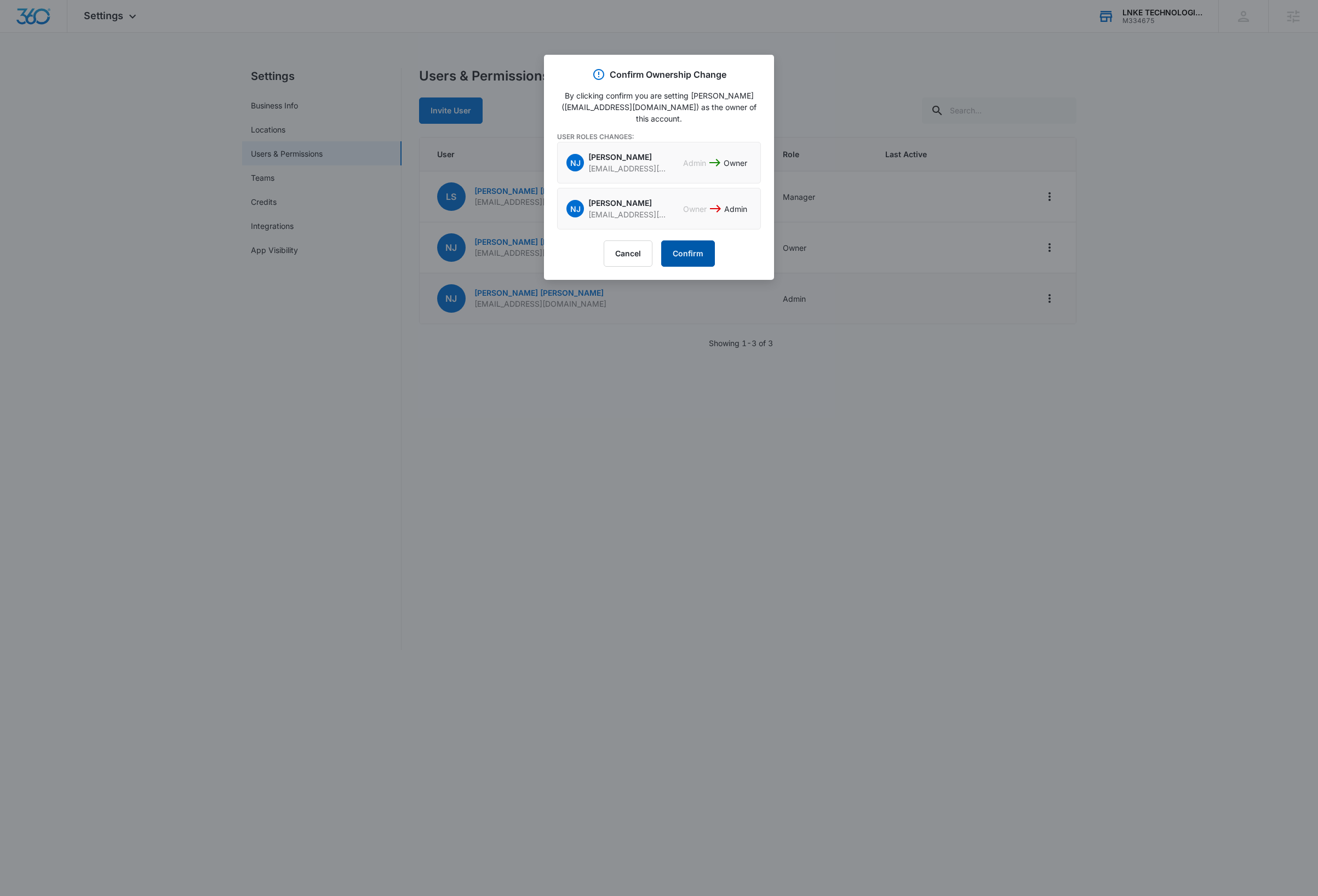
click at [683, 246] on button "Confirm" at bounding box center [688, 253] width 54 height 27
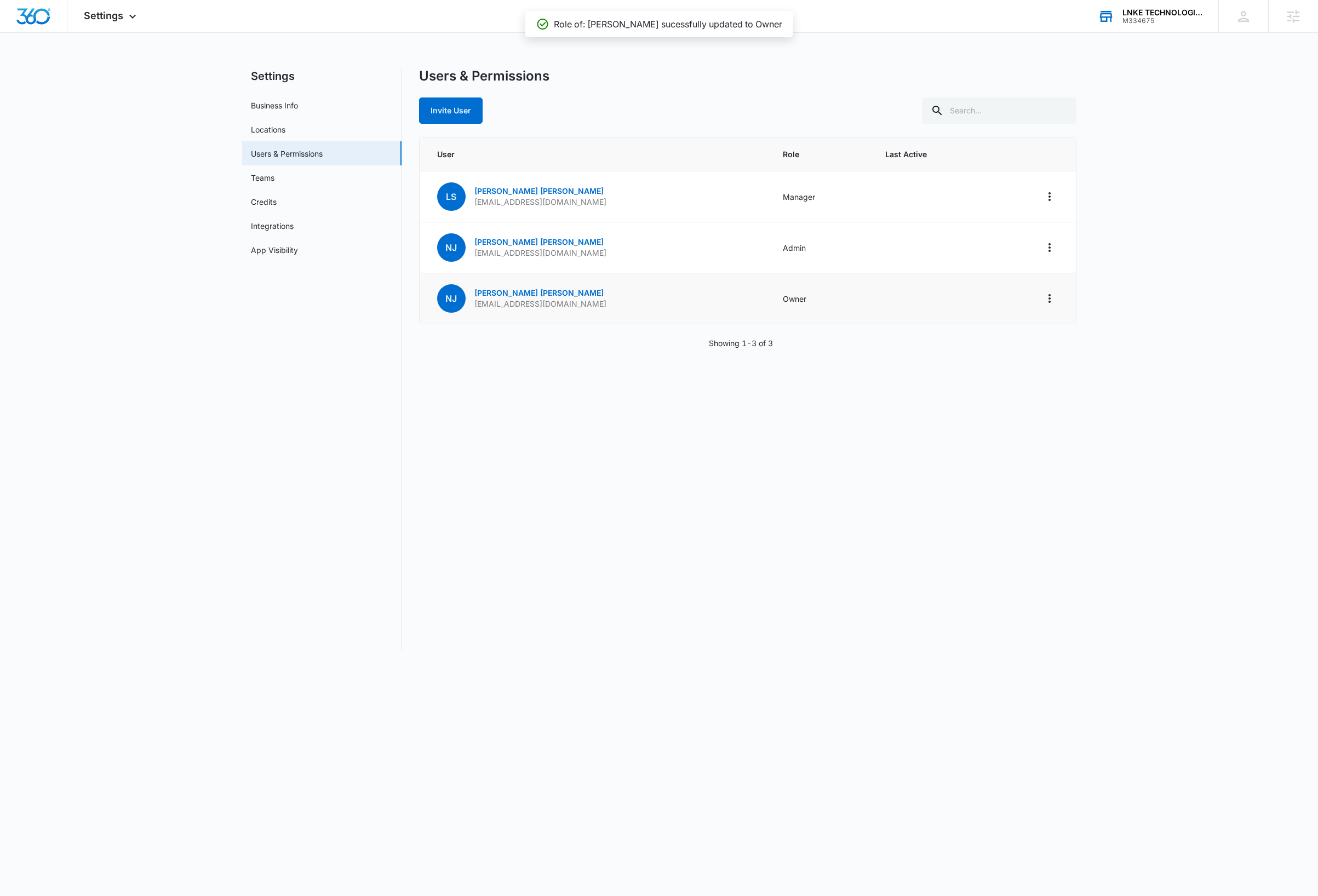
click at [607, 512] on div "Users & Permissions Invite User User Role Last Active LS LaToya Stewart lstewar…" at bounding box center [748, 359] width 657 height 582
click at [873, 570] on div "Users & Permissions Invite User User Role Last Active LS LaToya Stewart lstewar…" at bounding box center [748, 359] width 657 height 582
click at [787, 604] on div "Users & Permissions Invite User User Role Last Active LS LaToya Stewart lstewar…" at bounding box center [748, 359] width 657 height 582
